Goal: Use online tool/utility: Use online tool/utility

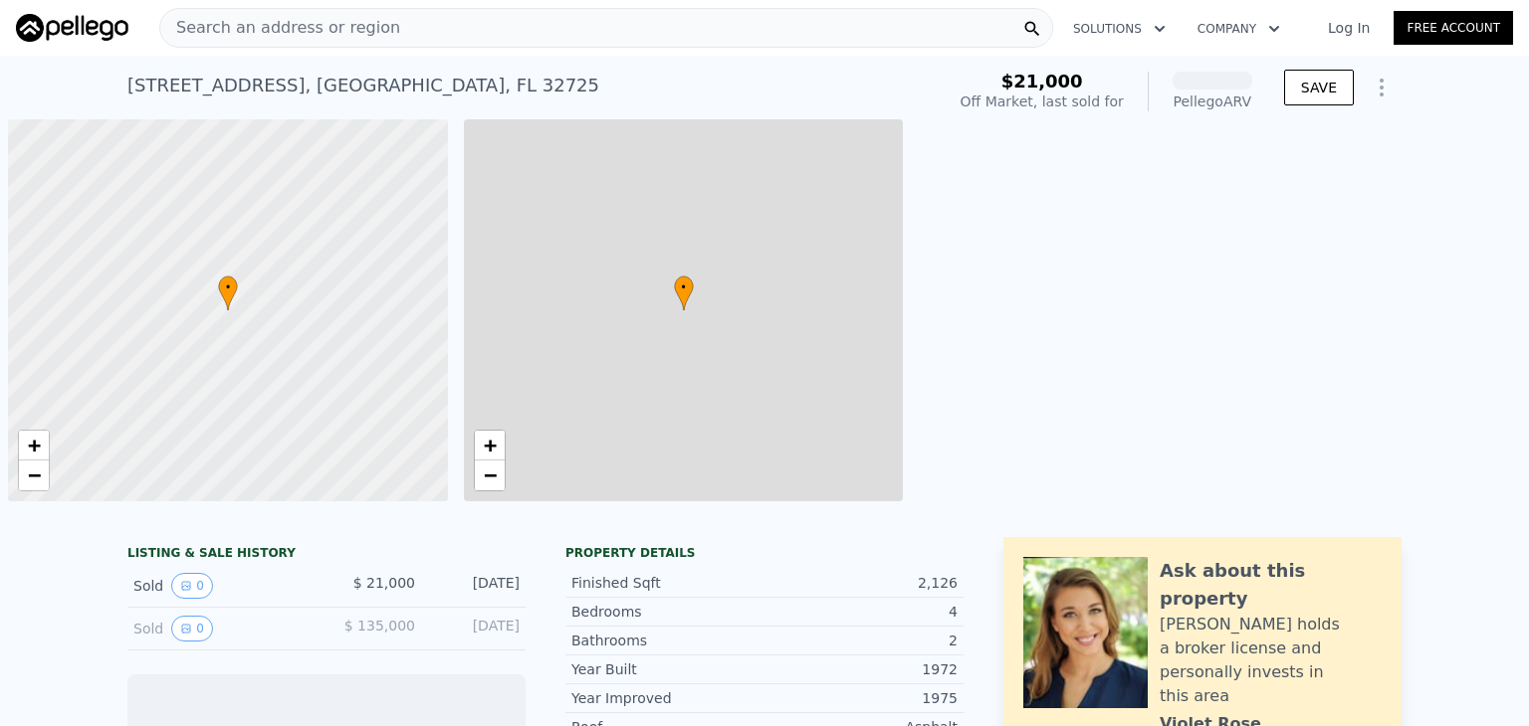
scroll to position [0, 8]
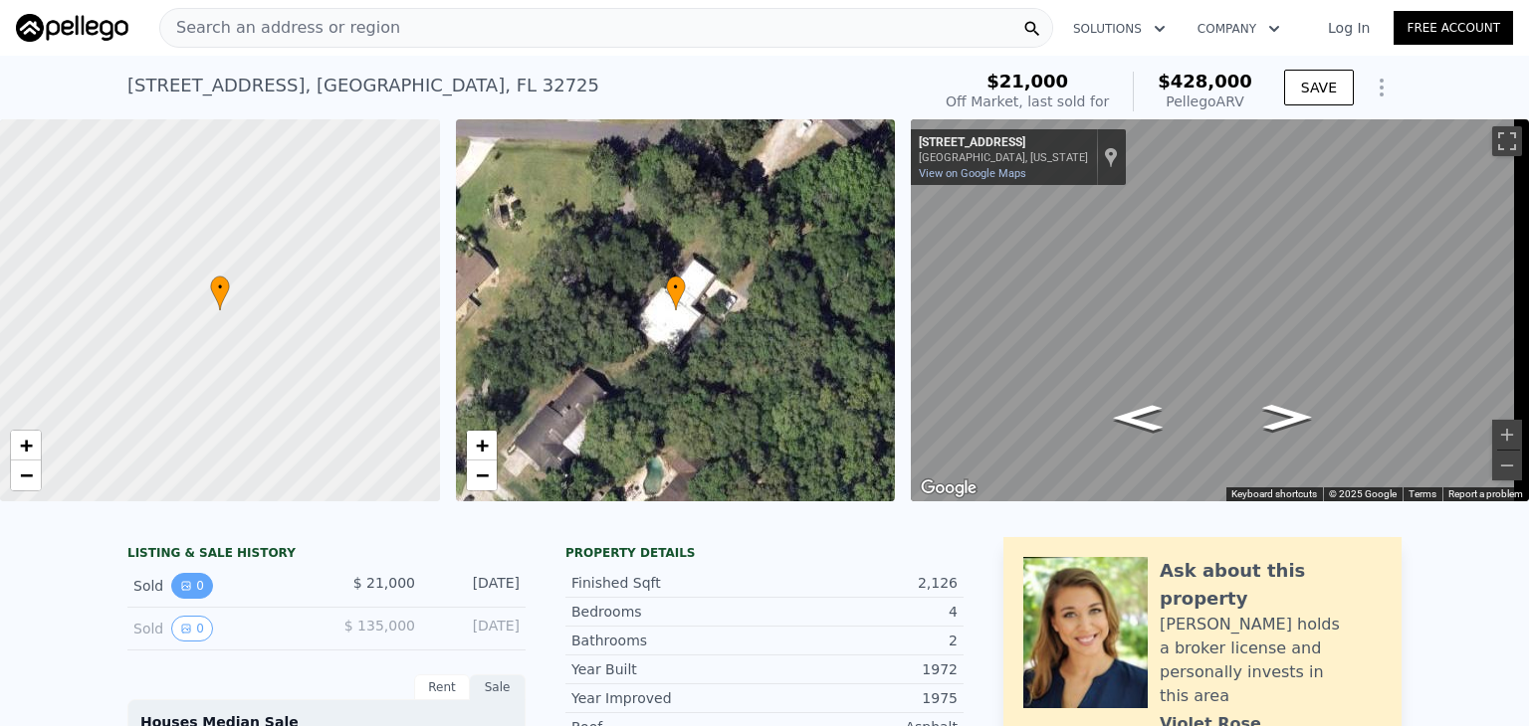
click at [185, 599] on button "0" at bounding box center [192, 586] width 42 height 26
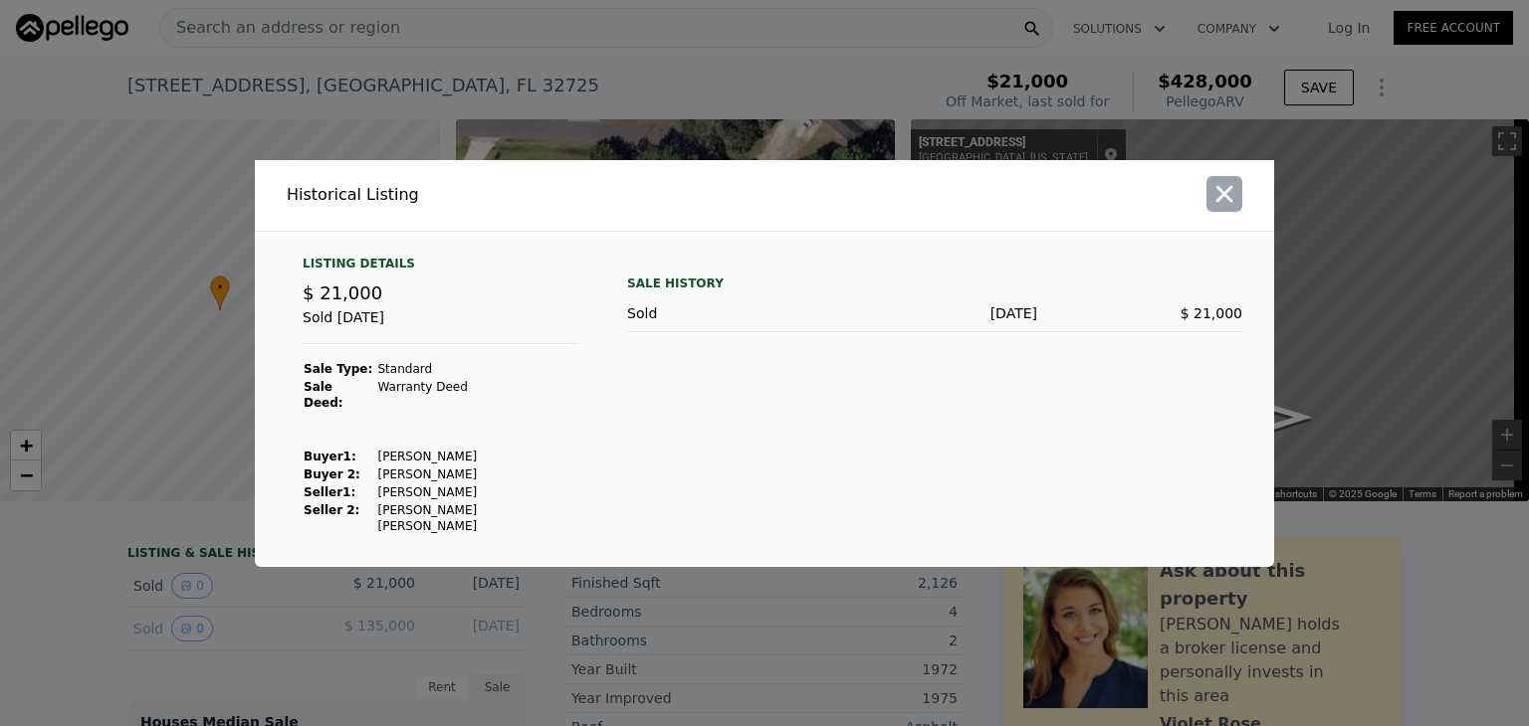
click at [1231, 202] on icon "button" at bounding box center [1224, 193] width 17 height 17
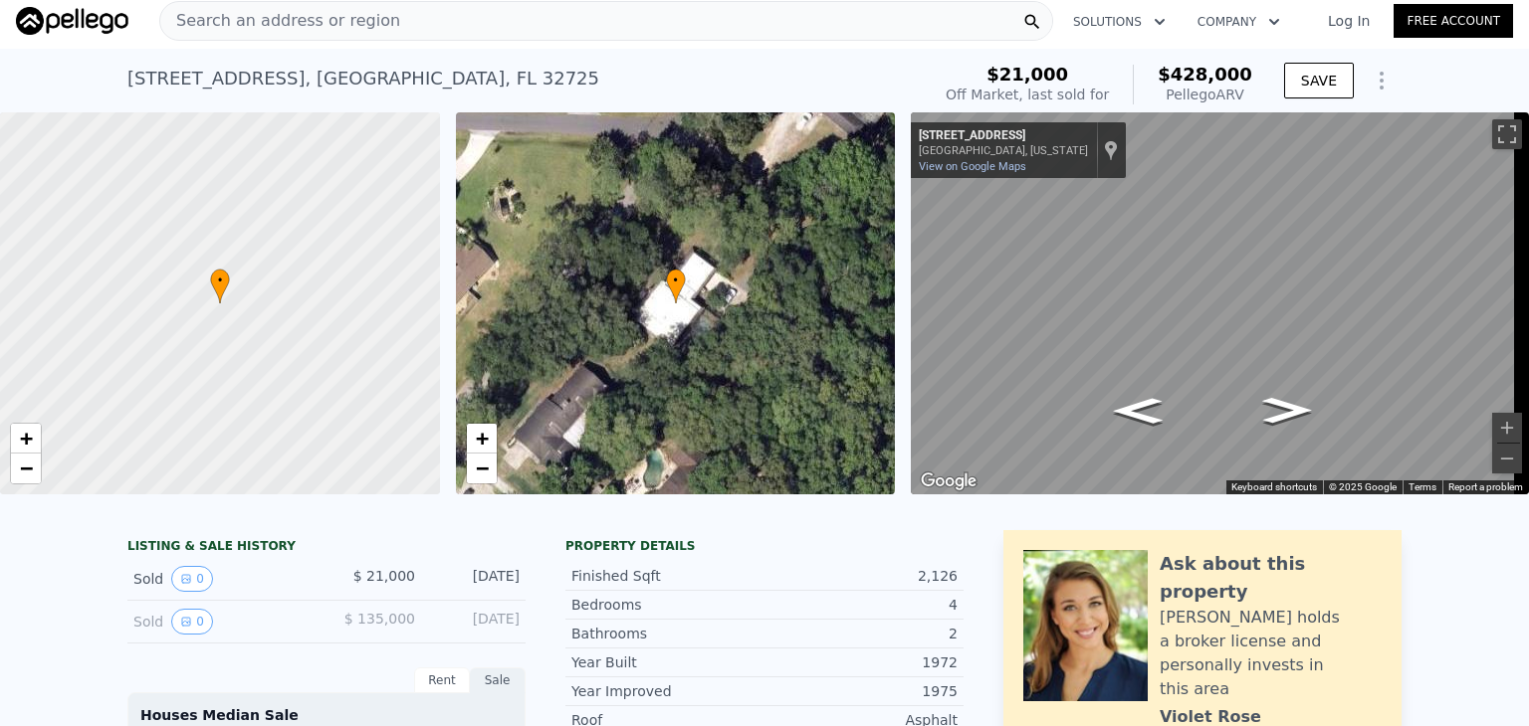
scroll to position [0, 0]
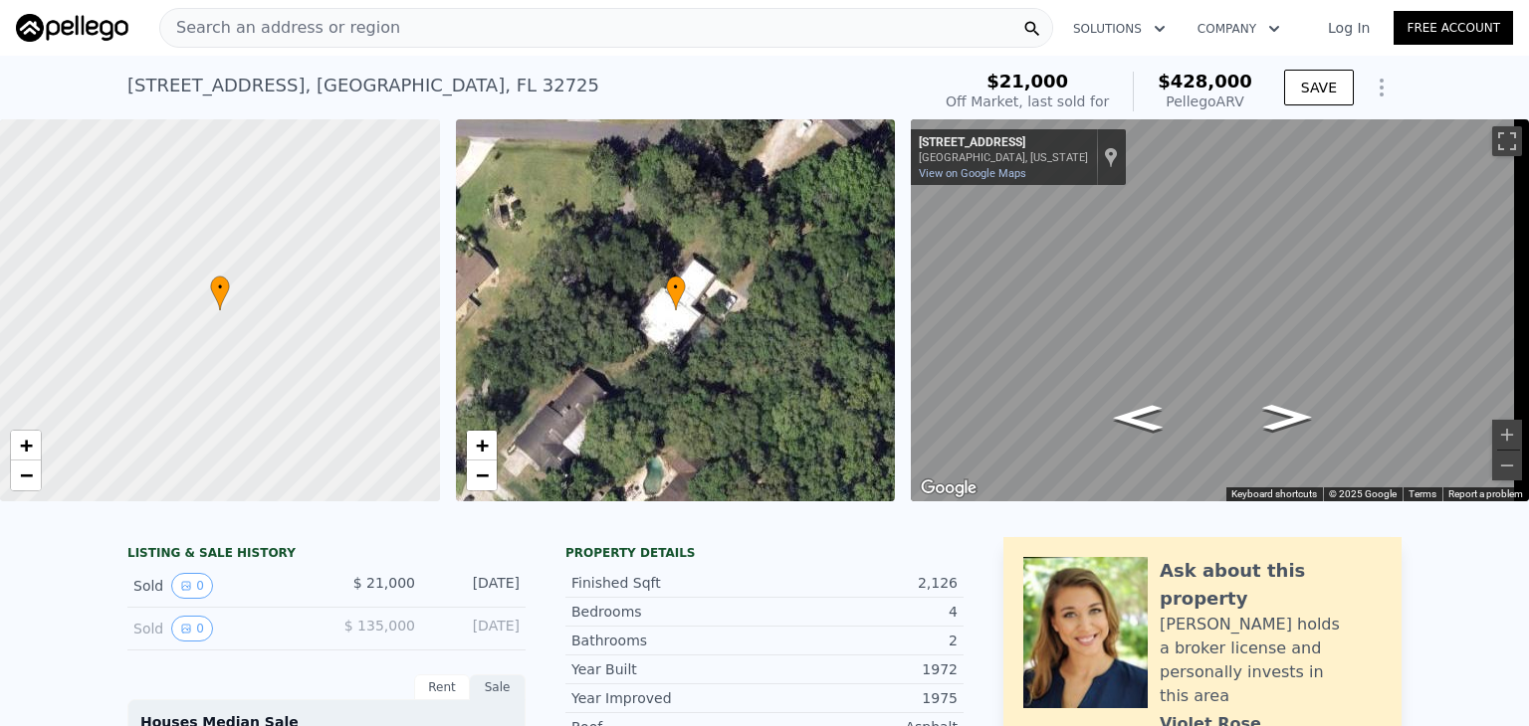
click at [706, 38] on div "Search an address or region" at bounding box center [606, 28] width 894 height 40
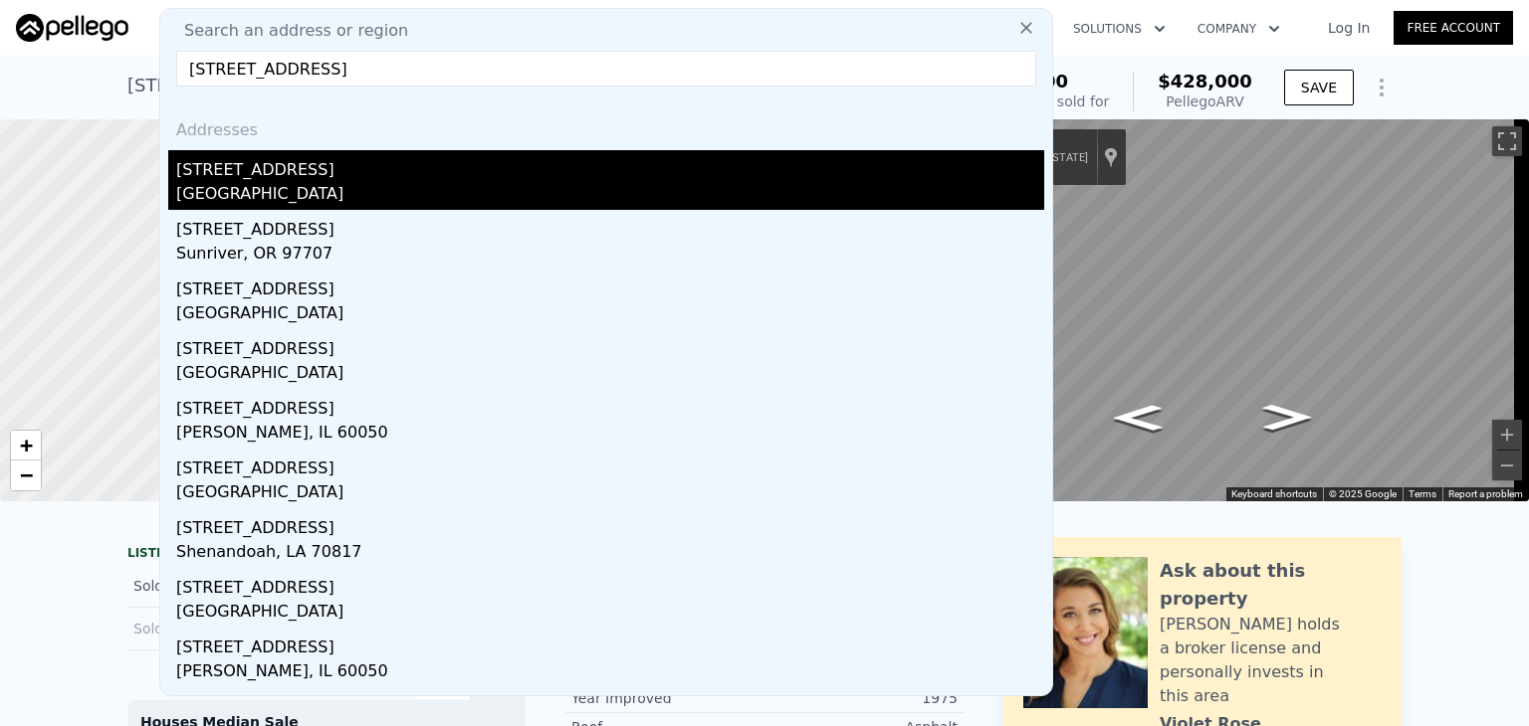
type input "[STREET_ADDRESS]"
click at [320, 176] on div "[STREET_ADDRESS]" at bounding box center [610, 166] width 868 height 32
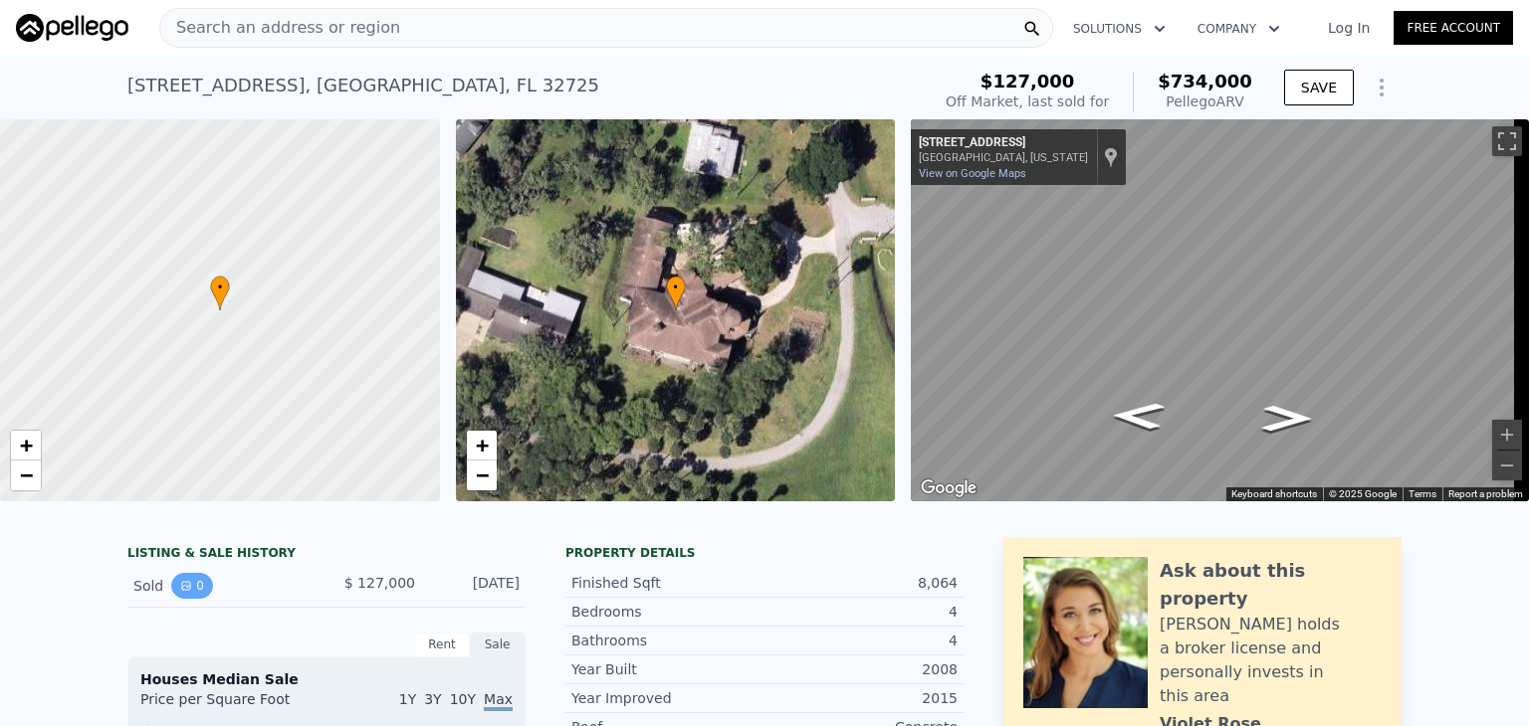
click at [186, 594] on button "0" at bounding box center [192, 586] width 42 height 26
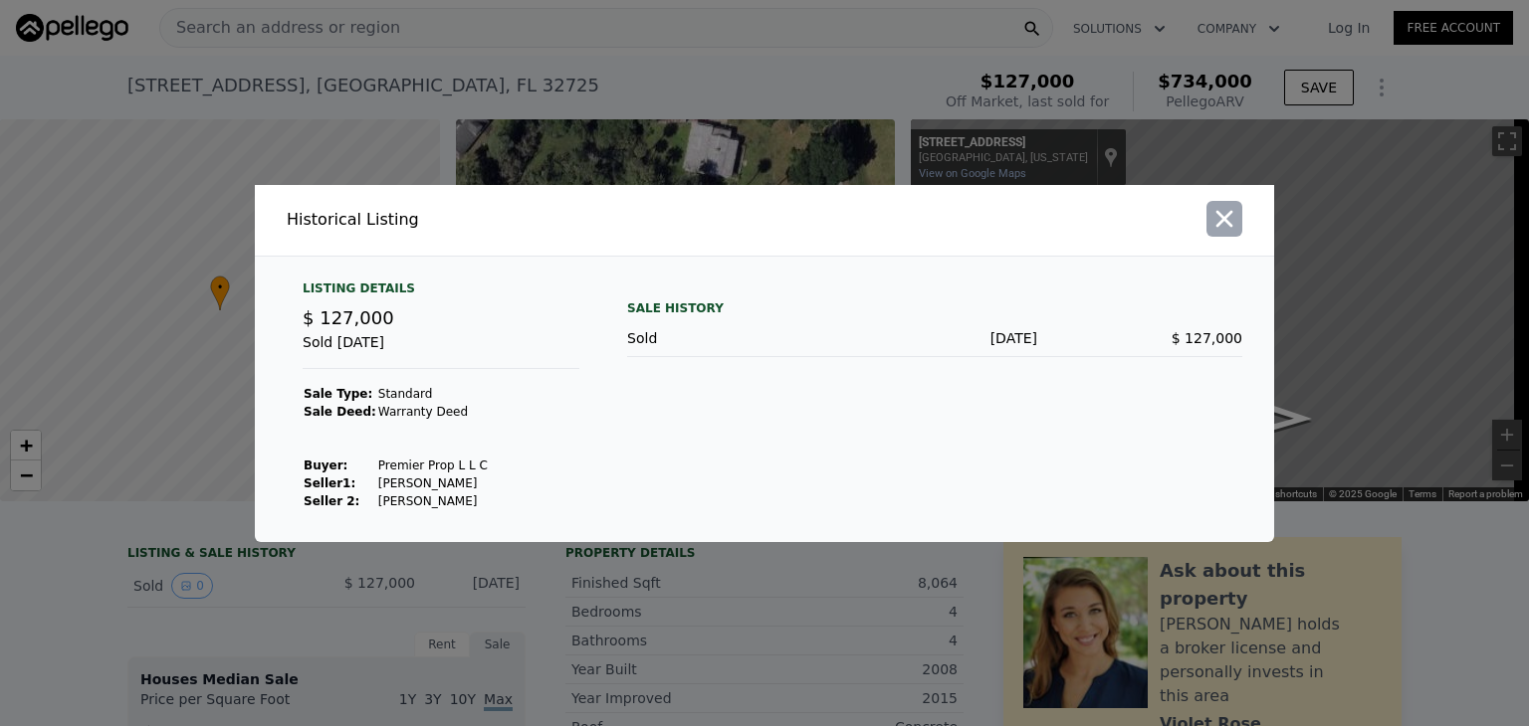
click at [1228, 220] on icon "button" at bounding box center [1224, 219] width 28 height 28
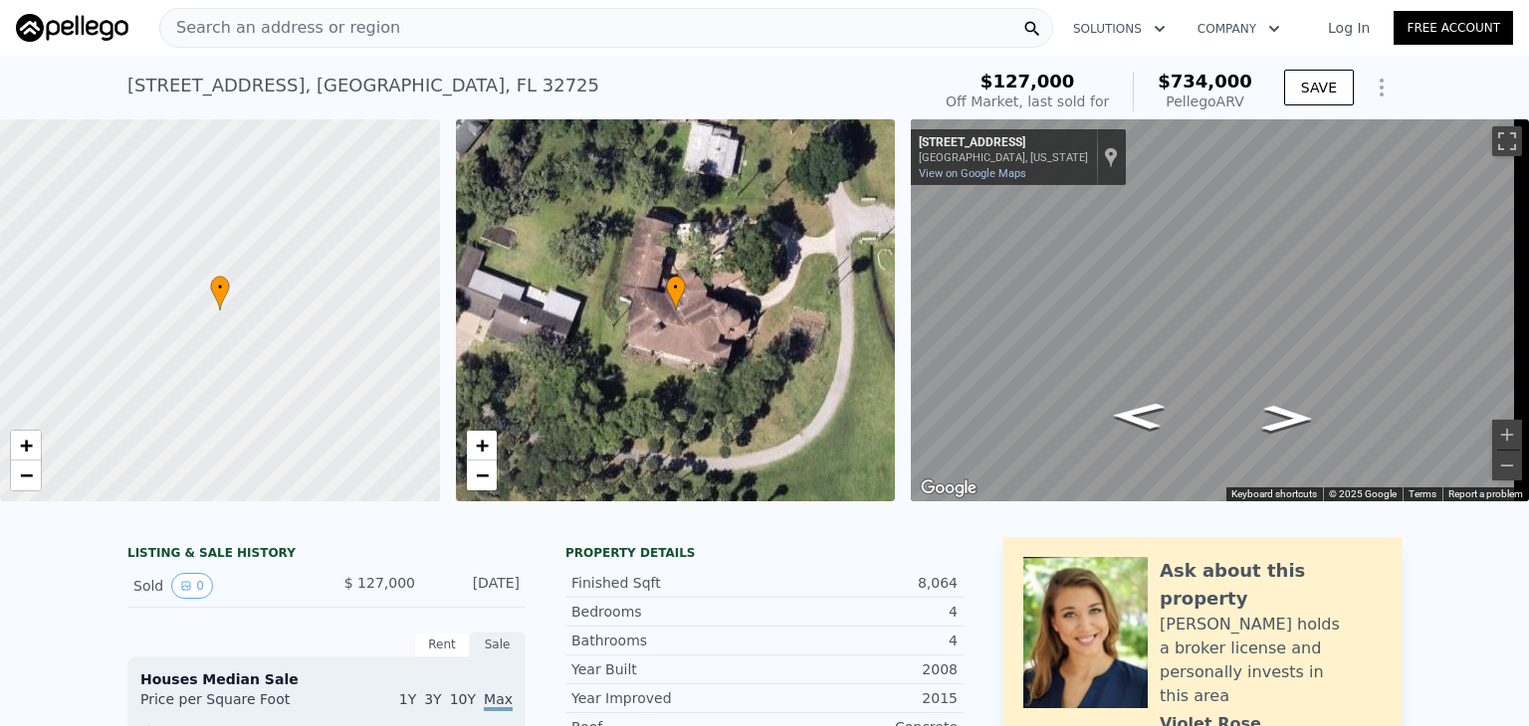
click at [609, 27] on div "Search an address or region" at bounding box center [606, 28] width 894 height 40
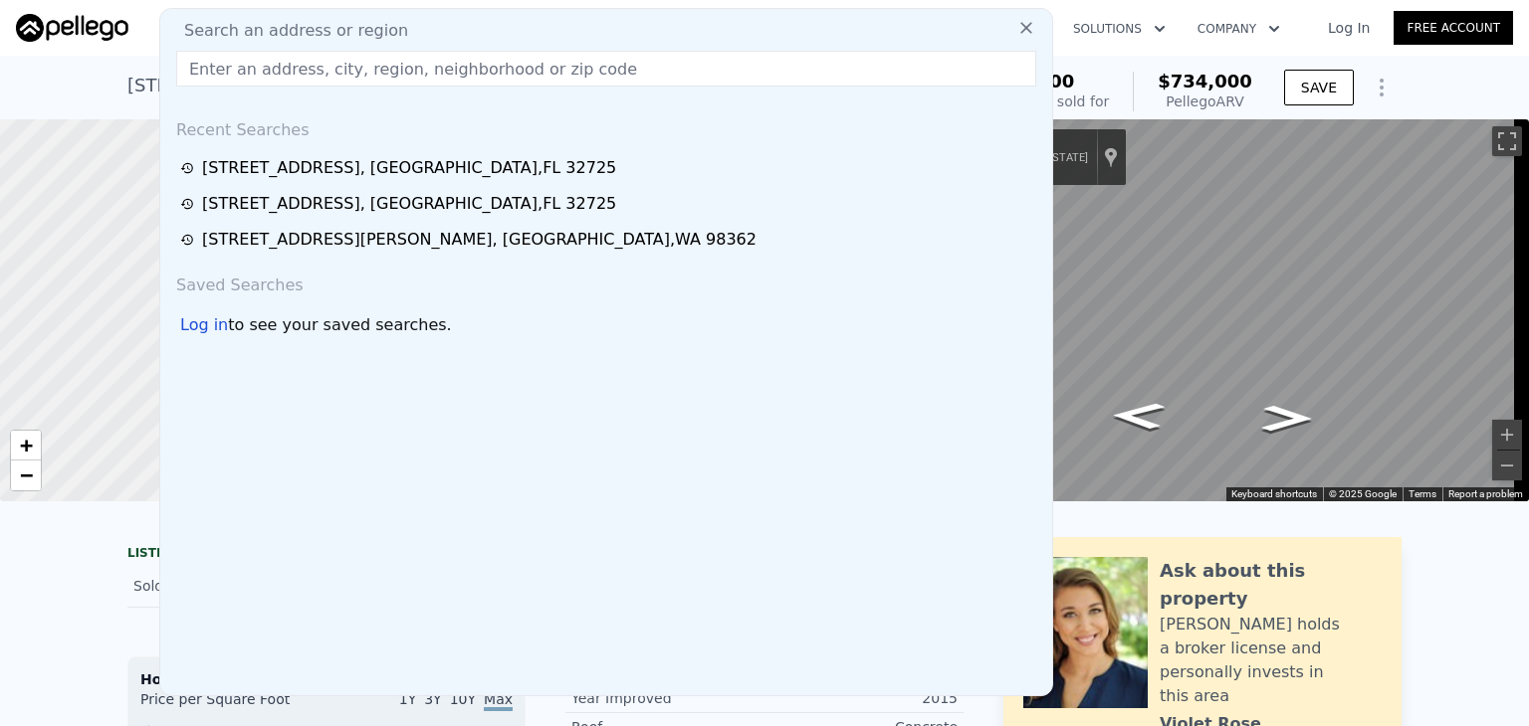
click at [1019, 29] on icon at bounding box center [1026, 28] width 20 height 20
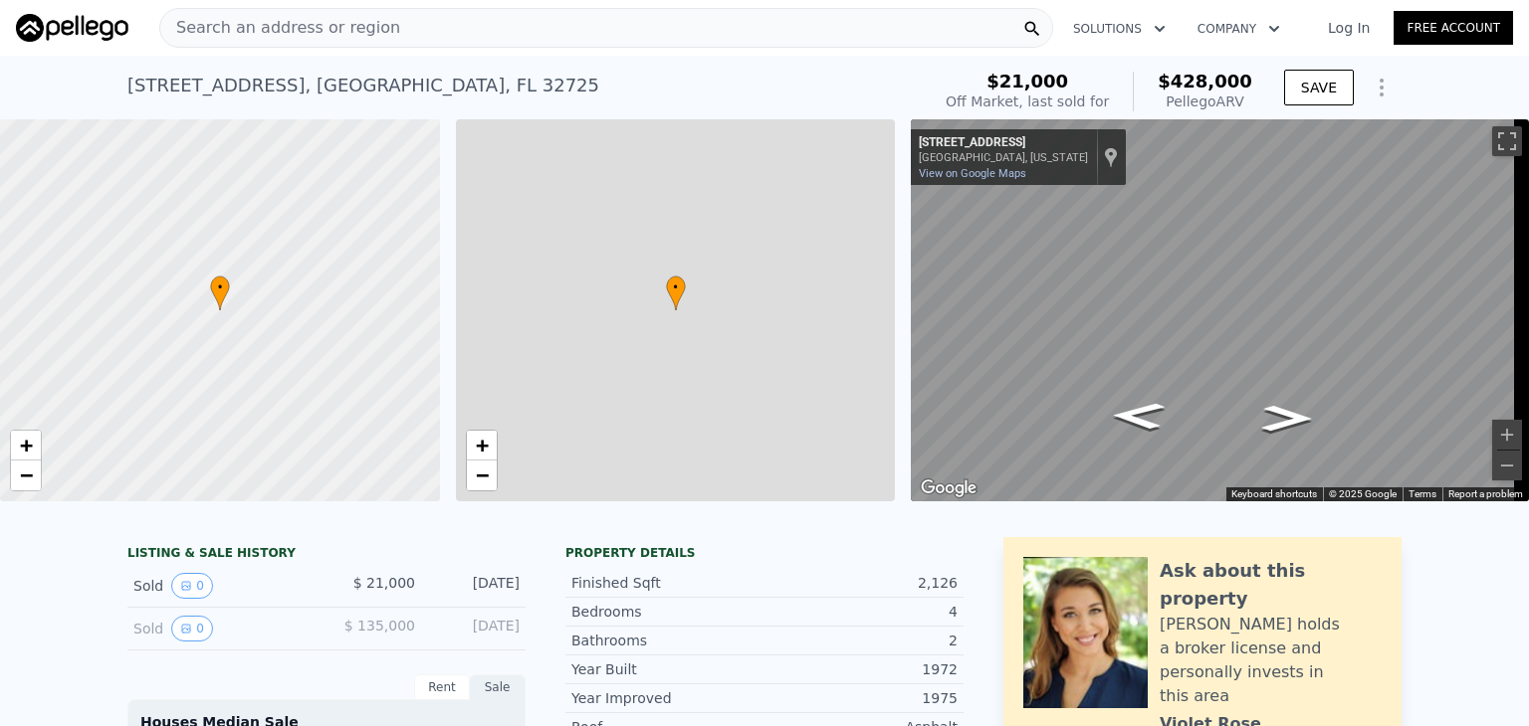
type input "2340"
checkbox input "true"
type input "$ 428,000"
type input "5"
type input "$ 376,588"
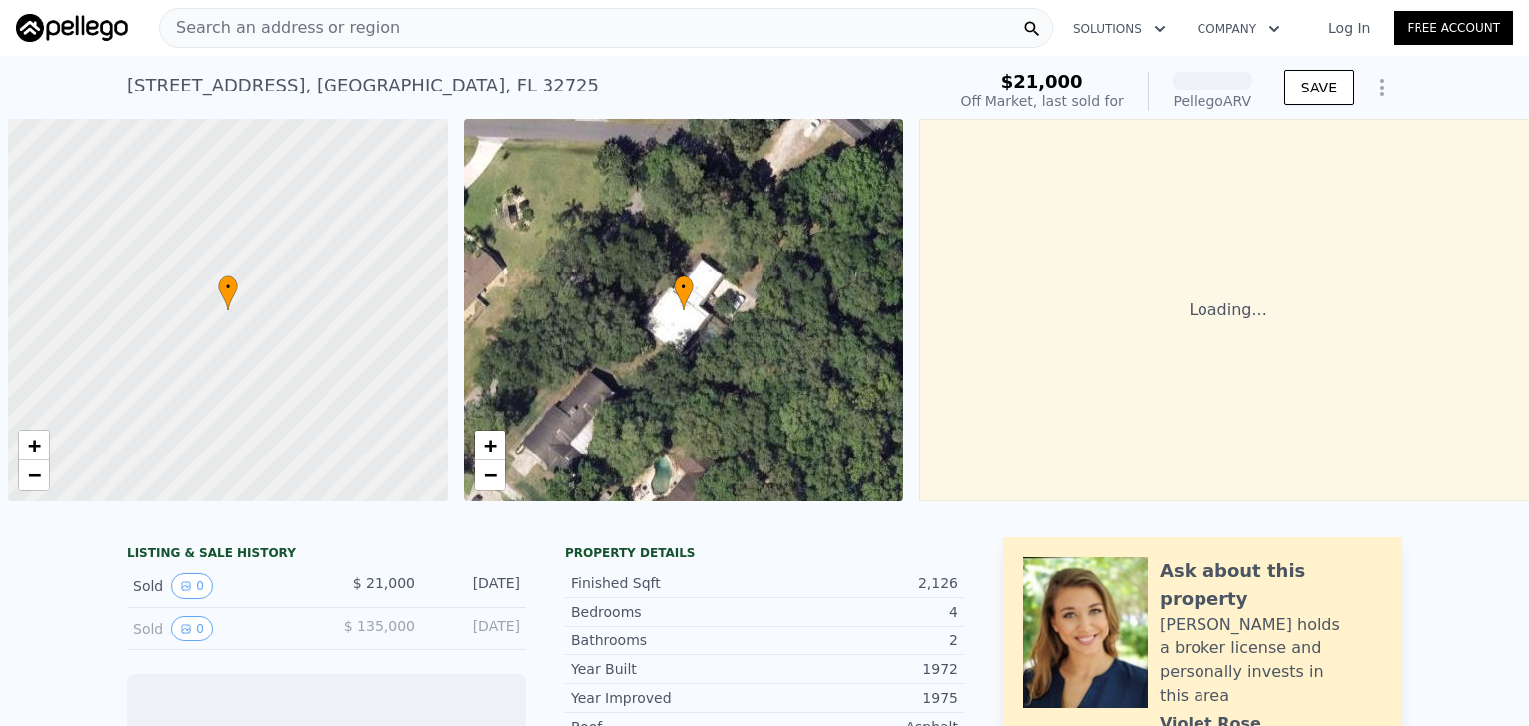
scroll to position [0, 8]
